Goal: Task Accomplishment & Management: Complete application form

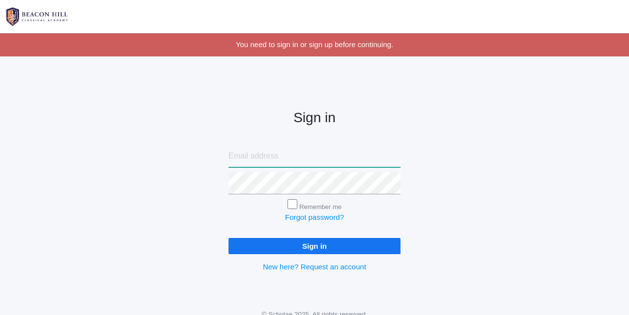
type input "[PERSON_NAME][EMAIL_ADDRESS][DOMAIN_NAME]"
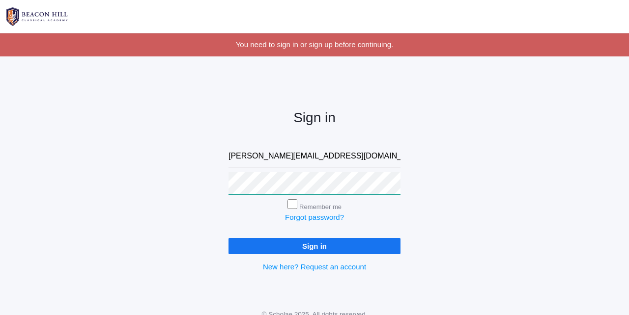
click at [314, 244] on input "Sign in" at bounding box center [314, 246] width 172 height 16
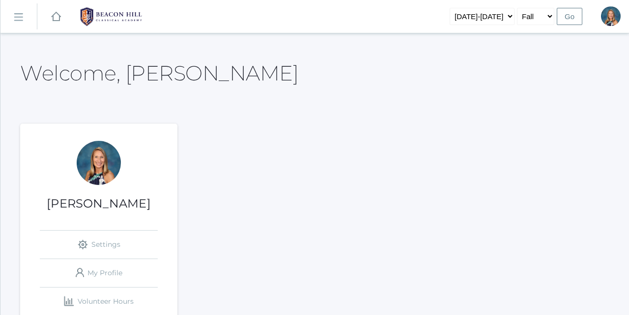
click at [20, 17] on rect at bounding box center [18, 17] width 16 height 16
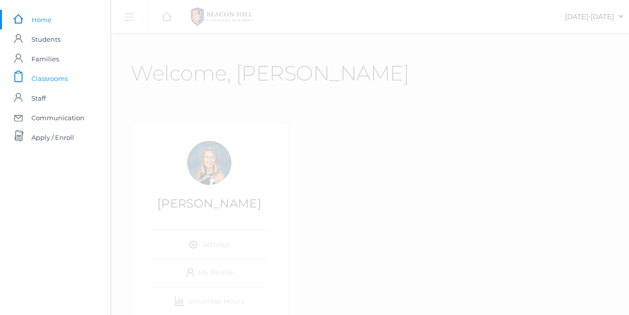
click at [52, 79] on span "Classrooms" at bounding box center [49, 79] width 36 height 20
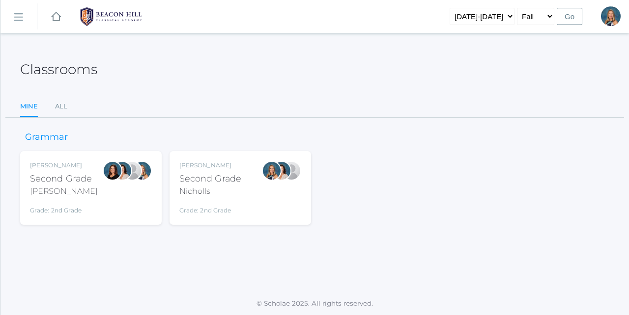
click at [206, 187] on div "Nicholls" at bounding box center [210, 192] width 62 height 12
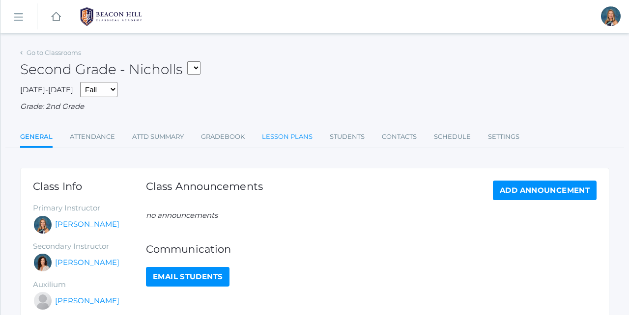
click at [288, 131] on link "Lesson Plans" at bounding box center [287, 137] width 51 height 20
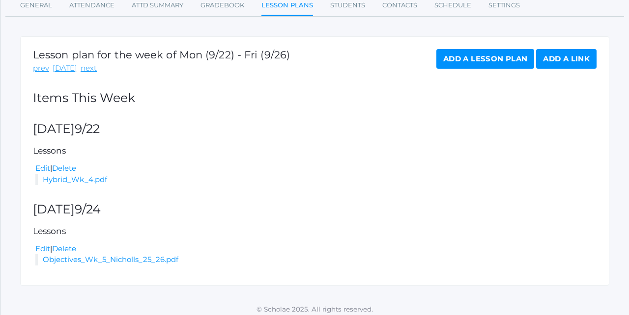
scroll to position [131, 0]
click at [86, 66] on link "next" at bounding box center [89, 68] width 16 height 11
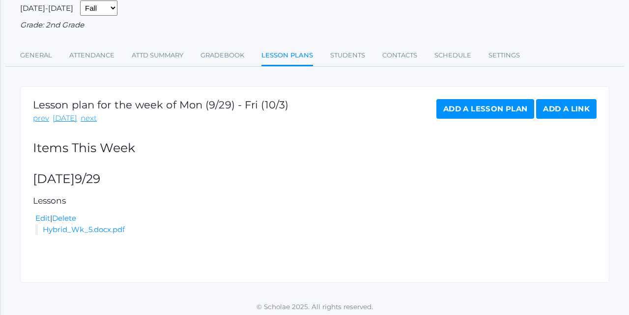
scroll to position [81, 0]
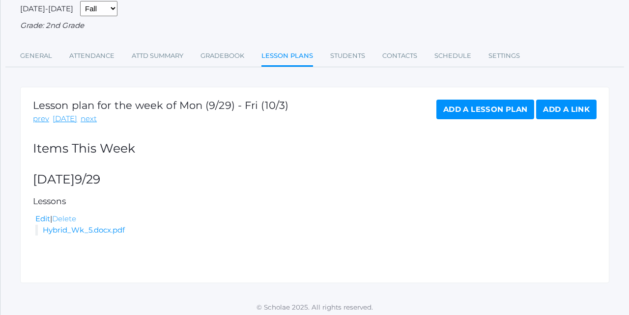
click at [63, 214] on link "Delete" at bounding box center [64, 218] width 24 height 9
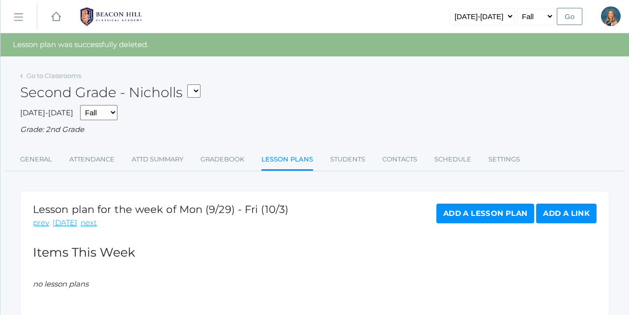
select select "1958"
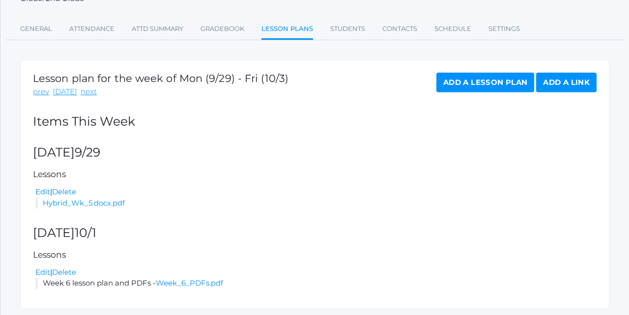
scroll to position [121, 0]
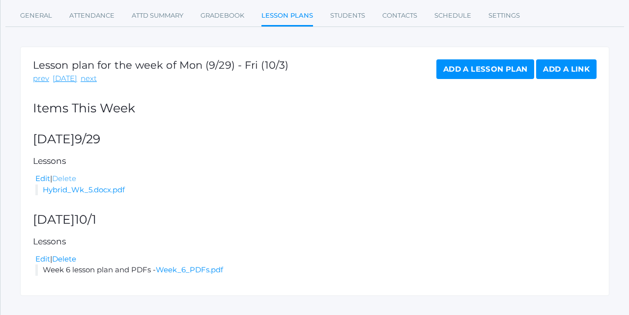
click at [70, 174] on link "Delete" at bounding box center [64, 178] width 24 height 9
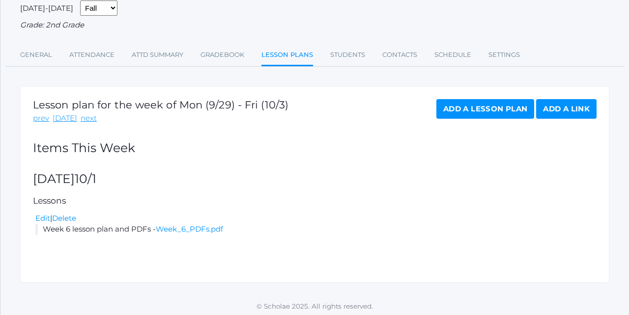
scroll to position [104, 0]
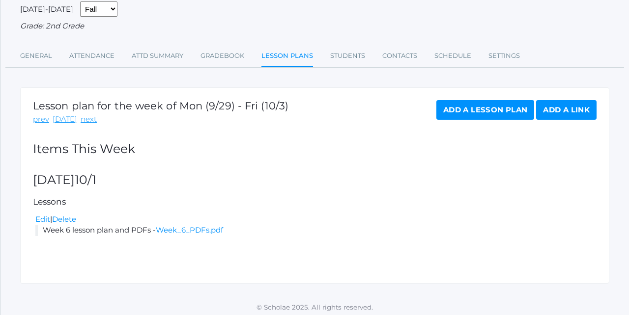
click at [482, 107] on link "Add a Lesson Plan" at bounding box center [485, 110] width 98 height 20
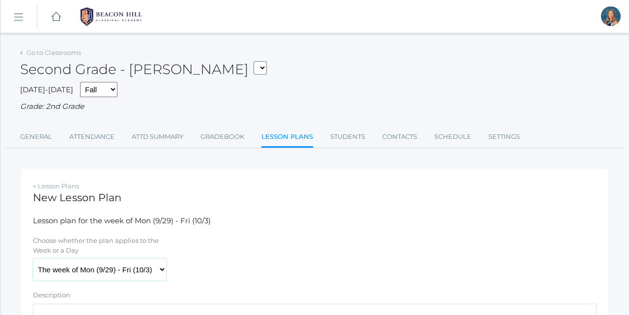
select select "[DATE]"
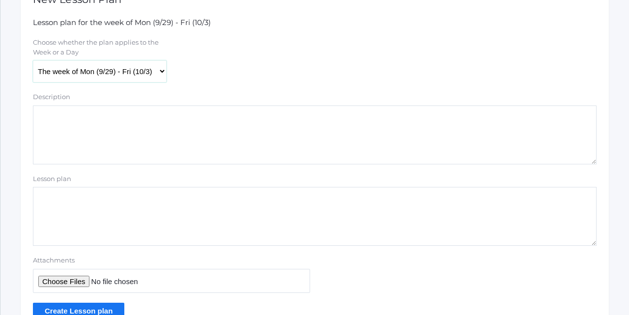
scroll to position [245, 0]
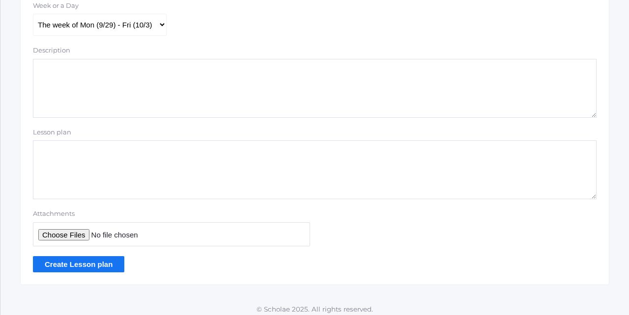
click at [78, 227] on input "Attachments" at bounding box center [171, 235] width 277 height 24
type input "C:\fakepath\Hybrid Wk 5.pdf"
click at [77, 259] on input "Create Lesson plan" at bounding box center [78, 264] width 91 height 16
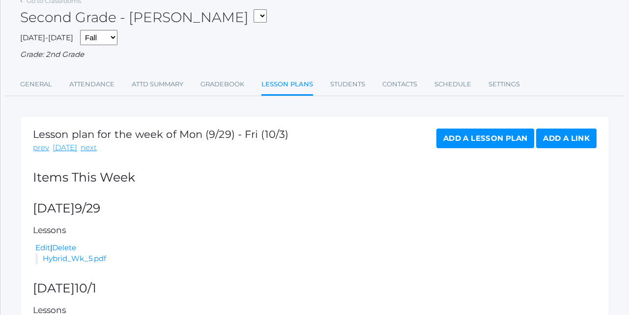
scroll to position [65, 0]
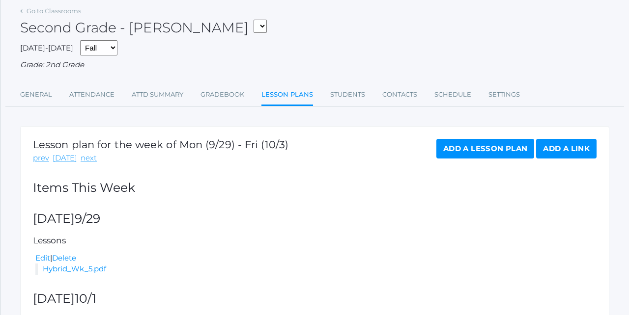
select select "1970"
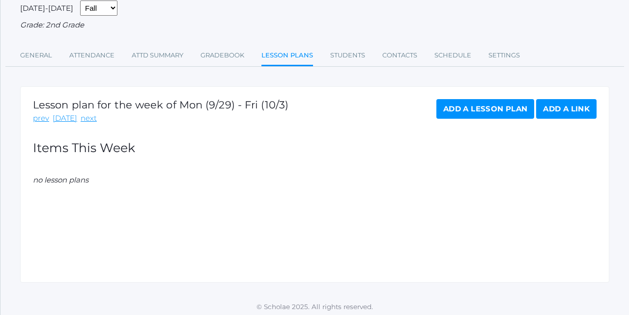
scroll to position [81, 0]
click at [455, 109] on link "Add a Lesson Plan" at bounding box center [485, 110] width 98 height 20
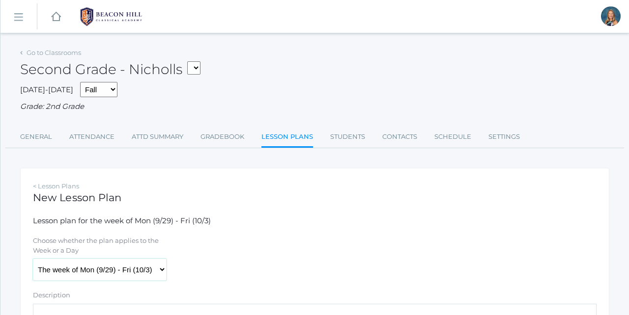
select select "2025-09-29"
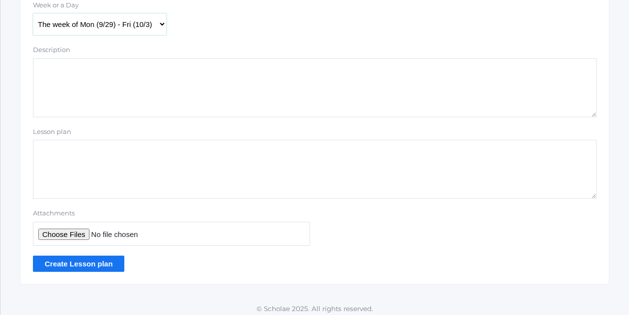
scroll to position [245, 0]
click at [69, 228] on input "Attachments" at bounding box center [171, 235] width 277 height 24
type input "C:\fakepath\Hybrid Wk 5.pdf"
click at [84, 260] on input "Create Lesson plan" at bounding box center [78, 264] width 91 height 16
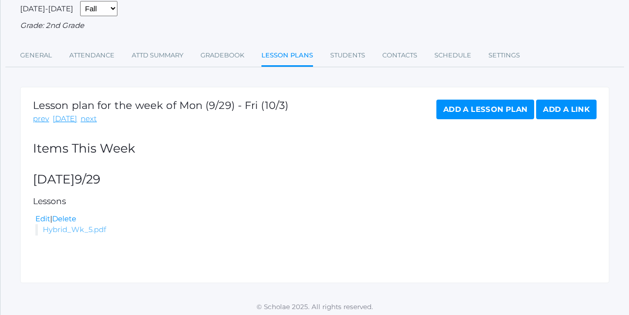
scroll to position [104, 0]
click at [87, 228] on link "Hybrid_Wk_5.pdf" at bounding box center [74, 229] width 63 height 9
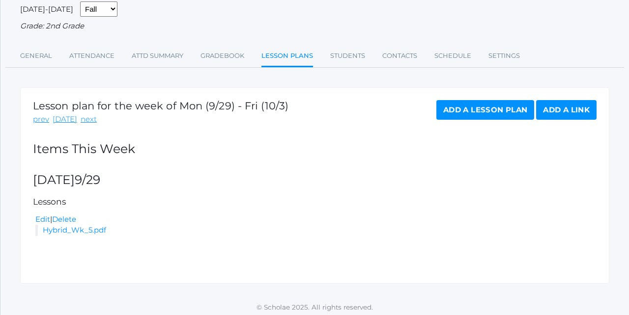
click at [453, 104] on link "Add a Lesson Plan" at bounding box center [485, 110] width 98 height 20
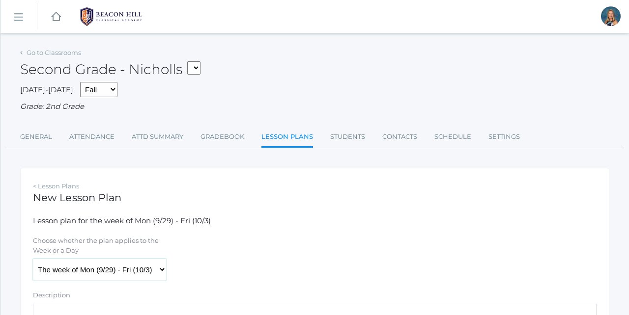
select select "[DATE]"
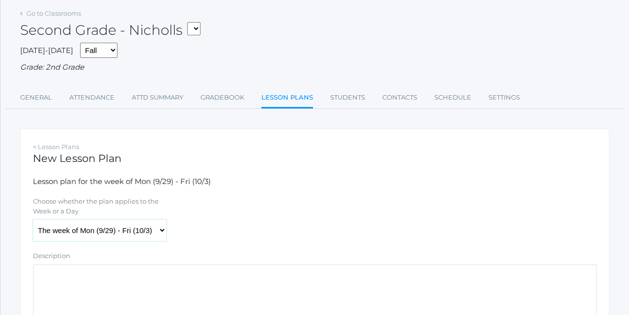
scroll to position [244, 0]
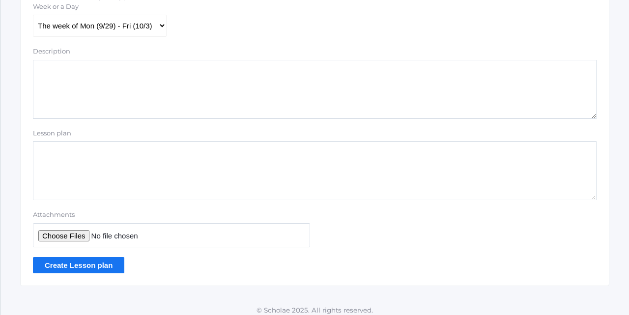
click at [74, 231] on input "Attachments" at bounding box center [171, 236] width 277 height 24
type input "C:\fakepath\Wk 6 Nicholls 25_26.pdf"
click at [71, 262] on input "Create Lesson plan" at bounding box center [78, 265] width 91 height 16
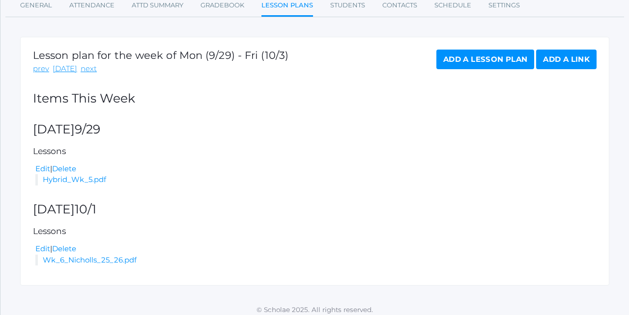
scroll to position [154, 0]
click at [41, 245] on link "Edit" at bounding box center [42, 249] width 15 height 9
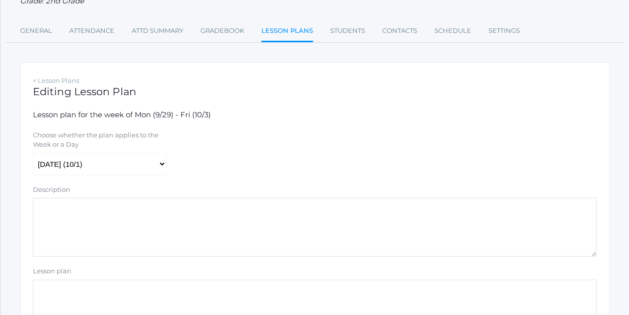
scroll to position [112, 0]
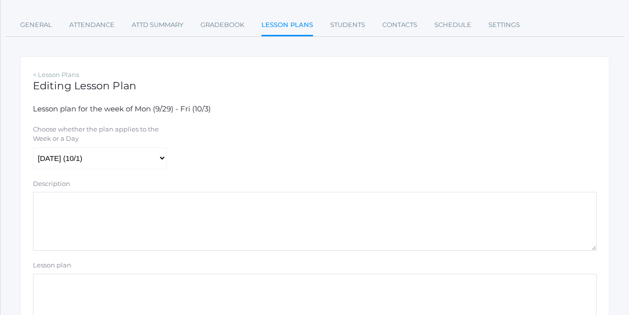
click at [68, 205] on textarea "Description" at bounding box center [314, 221] width 563 height 59
type textarea "L"
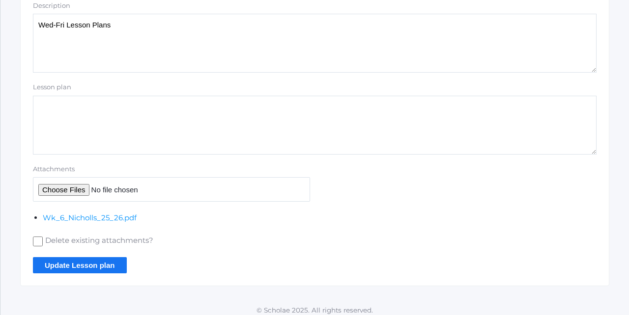
scroll to position [289, 0]
type textarea "Wed-Fri Lesson Plans"
click at [83, 258] on input "Update Lesson plan" at bounding box center [80, 266] width 94 height 16
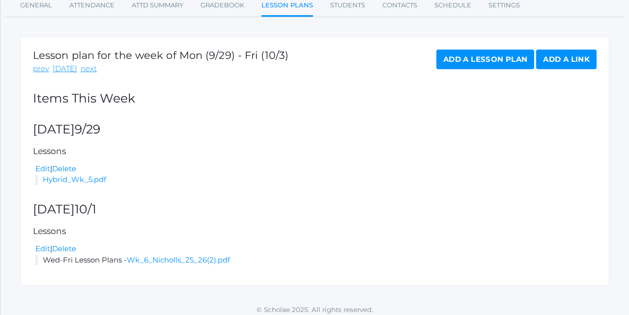
scroll to position [154, 0]
click at [165, 256] on link "Wk_6_Nicholls_25_26(2).pdf" at bounding box center [178, 260] width 103 height 9
click at [68, 245] on link "Delete" at bounding box center [64, 249] width 24 height 9
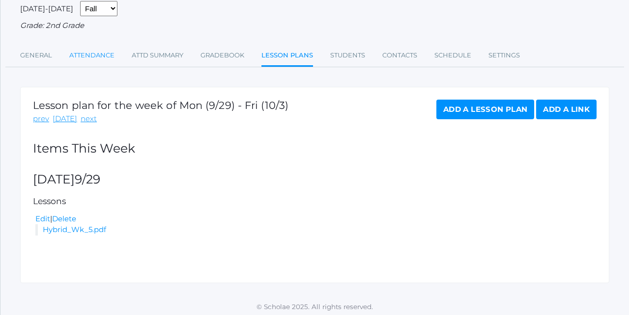
scroll to position [104, 0]
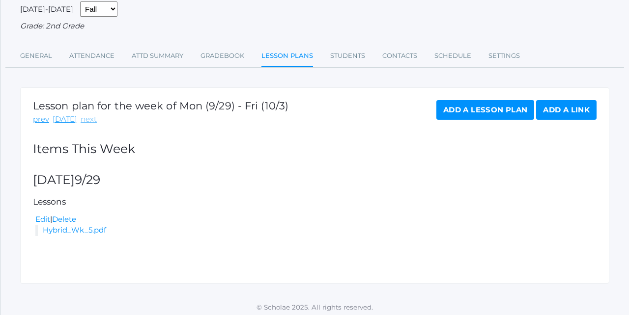
click at [85, 115] on link "next" at bounding box center [89, 119] width 16 height 11
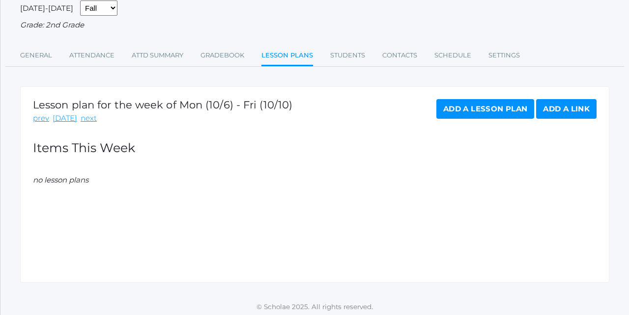
scroll to position [81, 0]
click at [462, 107] on link "Add a Lesson Plan" at bounding box center [485, 110] width 98 height 20
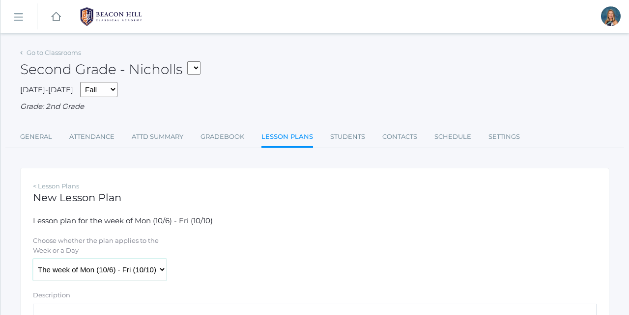
select select "[DATE]"
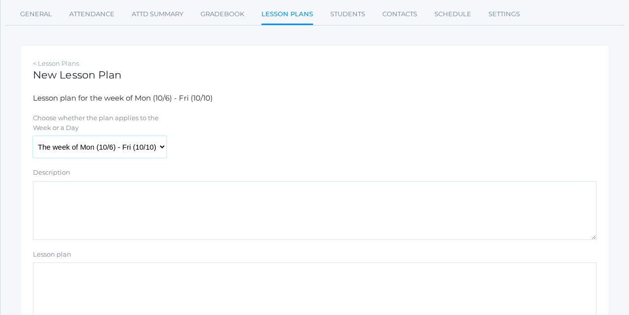
scroll to position [243, 0]
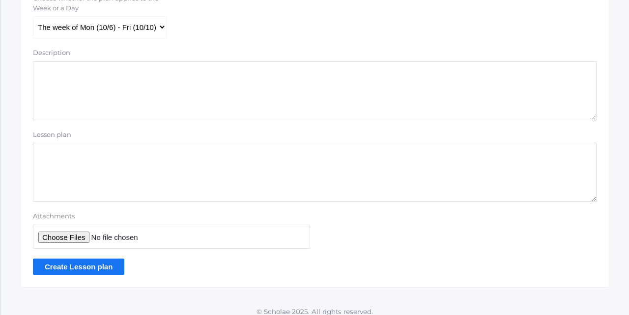
click at [72, 231] on input "Attachments" at bounding box center [171, 237] width 277 height 24
type input "C:\fakepath\Hybrid Wk 6.docx.pdf"
click at [92, 259] on input "Create Lesson plan" at bounding box center [78, 267] width 91 height 16
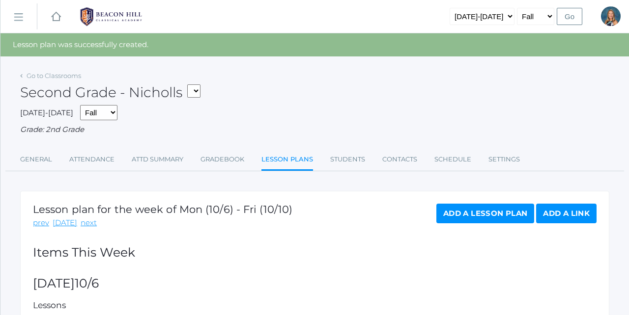
select select "1958"
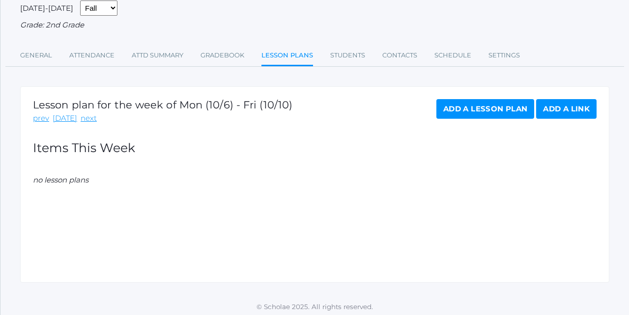
scroll to position [81, 0]
click at [459, 107] on link "Add a Lesson Plan" at bounding box center [485, 110] width 98 height 20
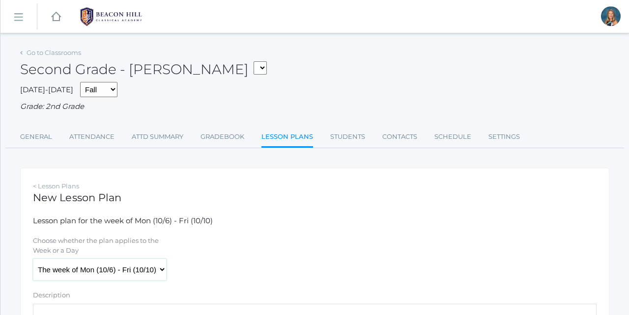
click at [71, 267] on select "The week of Mon (10/6) - Fri (10/10) Monday (10/6) Tuesday (10/7) Wednesday (10…" at bounding box center [100, 270] width 134 height 22
select select "2025-10-06"
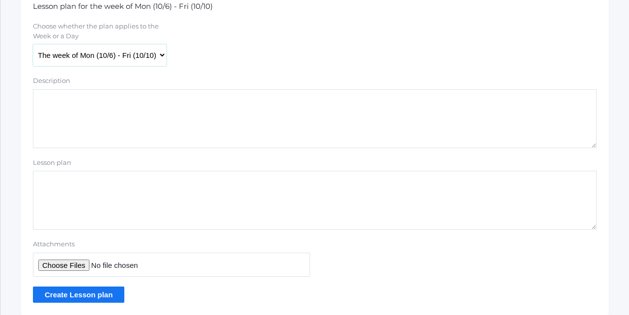
scroll to position [243, 0]
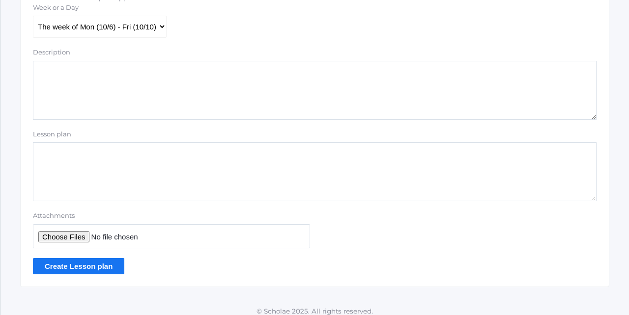
click at [76, 235] on input "Attachments" at bounding box center [171, 236] width 277 height 24
type input "C:\fakepath\Hybrid Wk 6.docx.pdf"
click at [75, 258] on input "Create Lesson plan" at bounding box center [78, 266] width 91 height 16
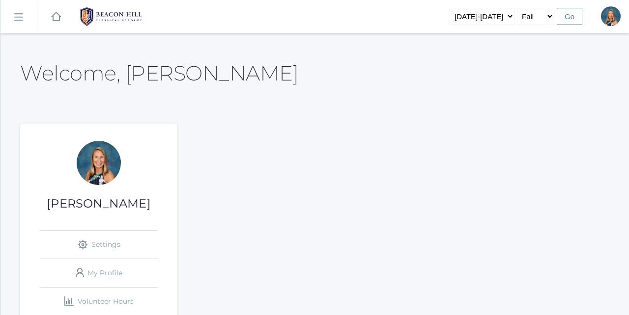
click at [21, 19] on rect at bounding box center [18, 17] width 16 height 16
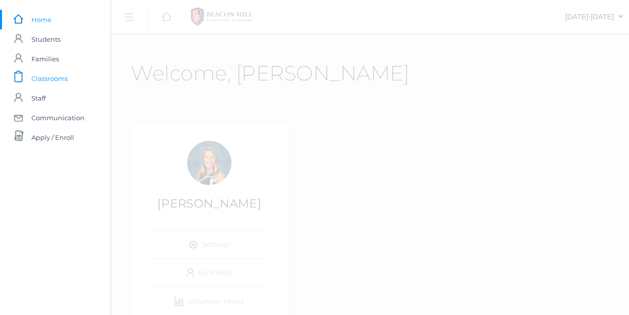
click at [56, 81] on span "Classrooms" at bounding box center [49, 79] width 36 height 20
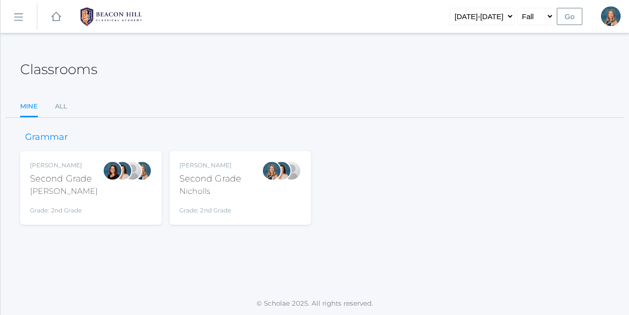
click at [206, 186] on div "Nicholls" at bounding box center [210, 192] width 62 height 12
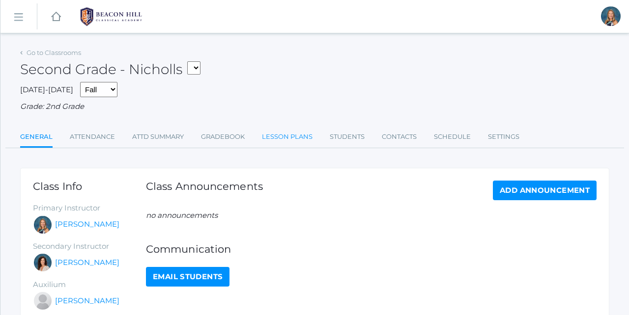
click at [279, 132] on link "Lesson Plans" at bounding box center [287, 137] width 51 height 20
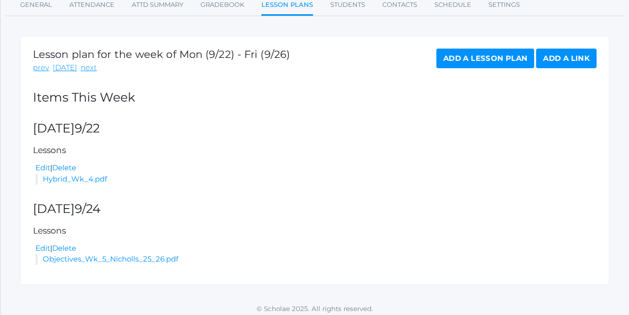
scroll to position [131, 0]
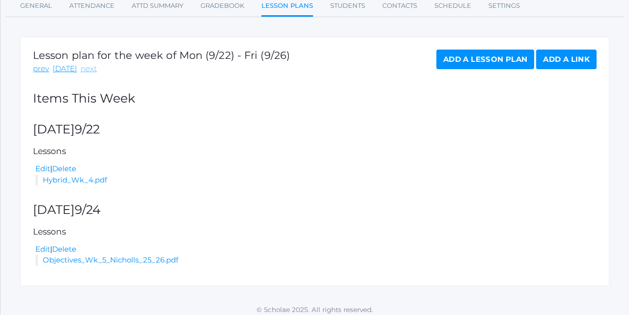
click at [85, 63] on link "next" at bounding box center [89, 68] width 16 height 11
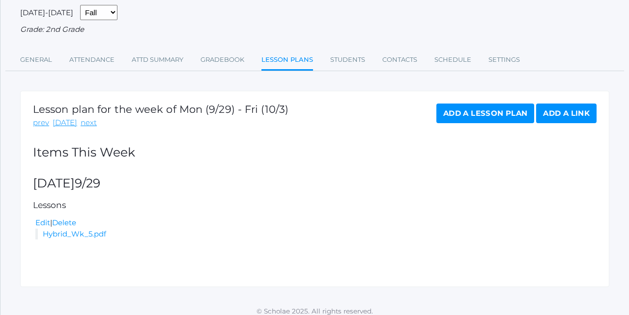
scroll to position [81, 0]
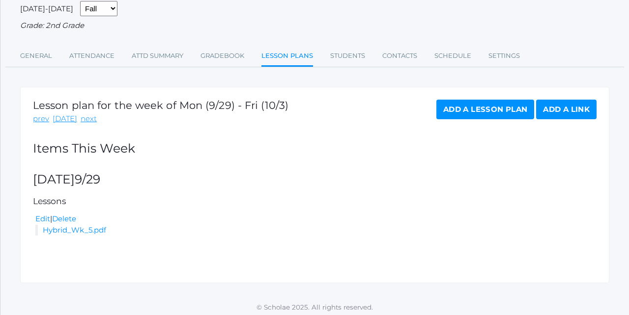
click at [465, 107] on link "Add a Lesson Plan" at bounding box center [485, 110] width 98 height 20
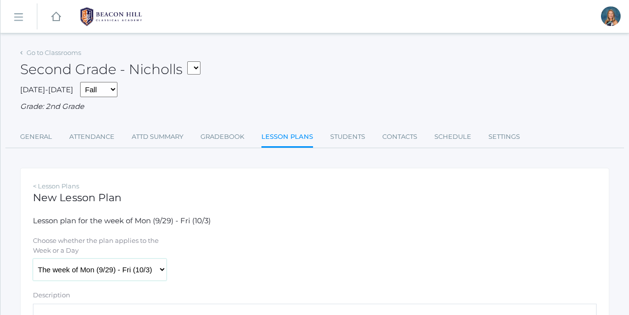
select select "2025-10-01"
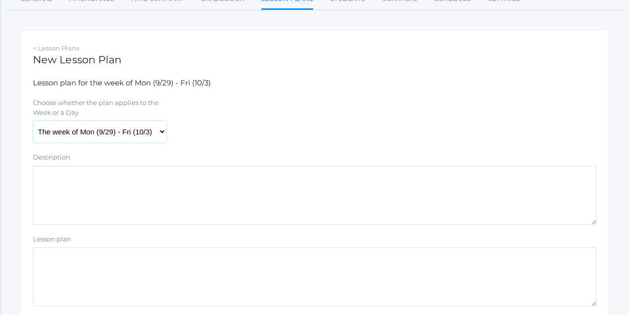
scroll to position [191, 0]
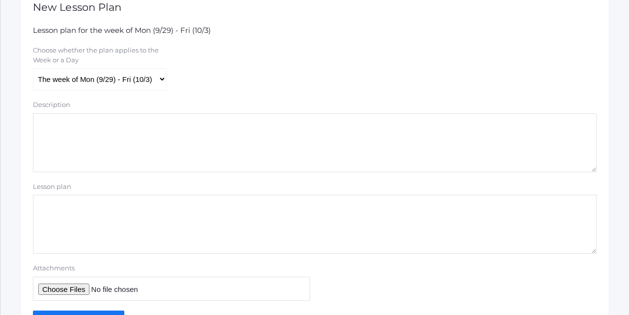
click at [56, 117] on textarea "Description" at bounding box center [314, 142] width 563 height 59
type textarea "Wed-Fri lesson plans"
click at [65, 284] on input "Attachments" at bounding box center [171, 289] width 277 height 24
type input "C:\fakepath\Wk 6 Nicholls 25_26.pdf"
click at [102, 311] on input "Create Lesson plan" at bounding box center [78, 319] width 91 height 16
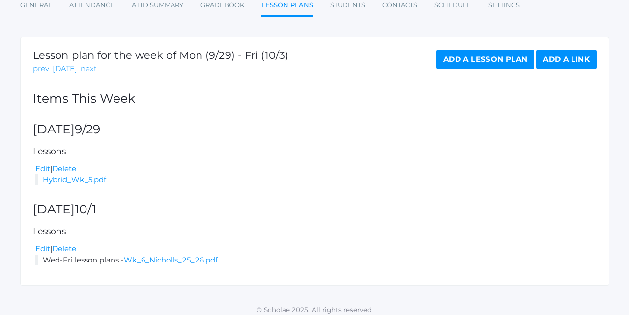
scroll to position [154, 0]
